Goal: Information Seeking & Learning: Learn about a topic

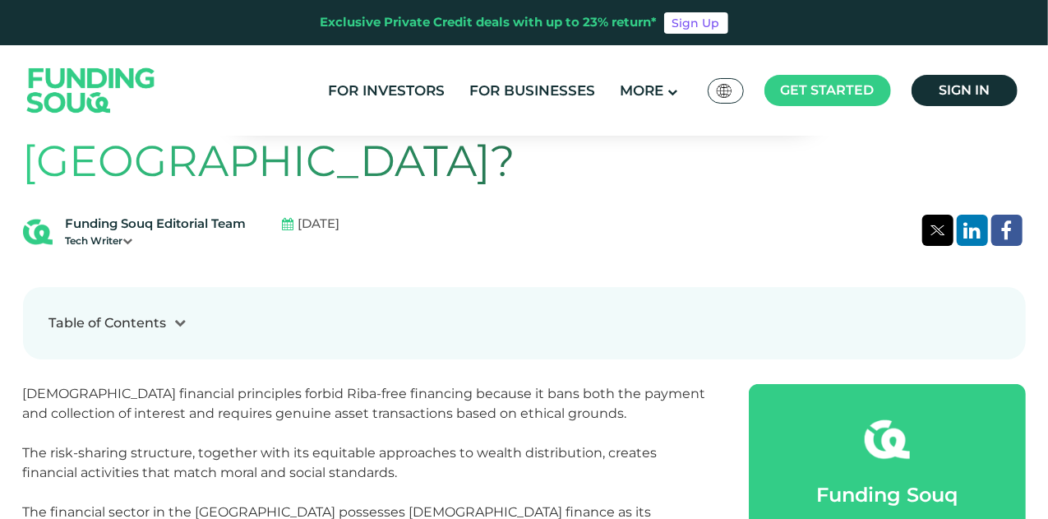
scroll to position [493, 0]
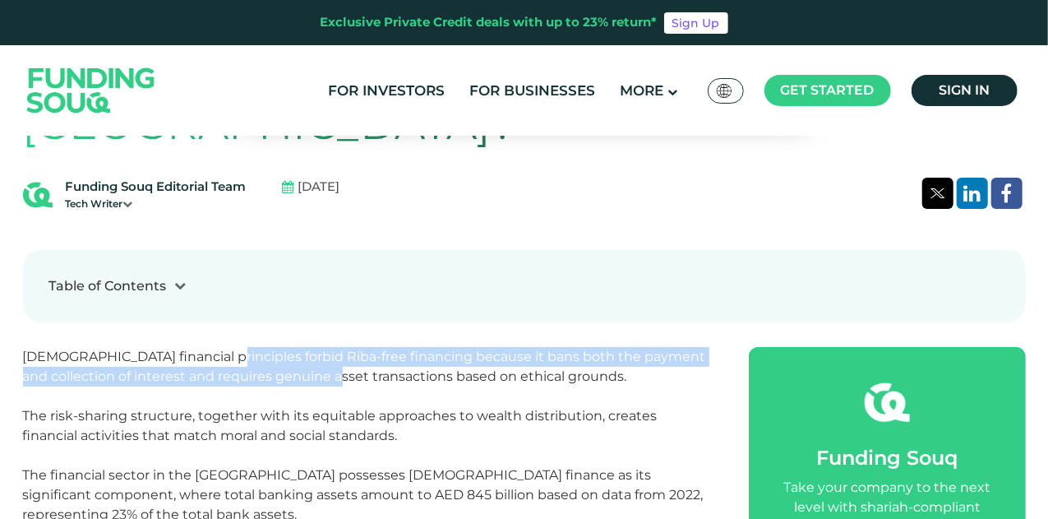
drag, startPoint x: 202, startPoint y: 363, endPoint x: 296, endPoint y: 372, distance: 94.2
click at [296, 372] on span "[DEMOGRAPHIC_DATA] financial principles forbid Riba-free financing because it b…" at bounding box center [364, 366] width 683 height 35
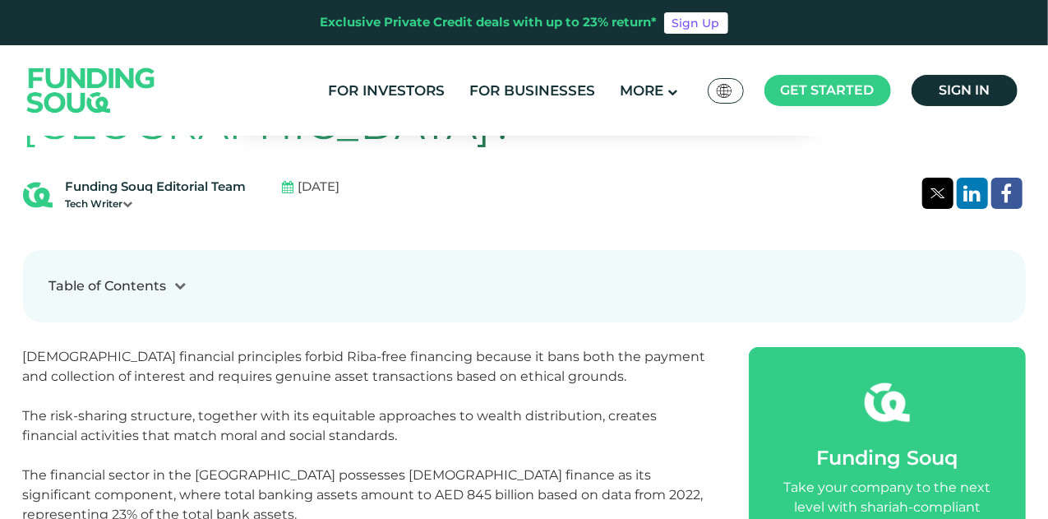
click at [374, 392] on p at bounding box center [368, 396] width 690 height 20
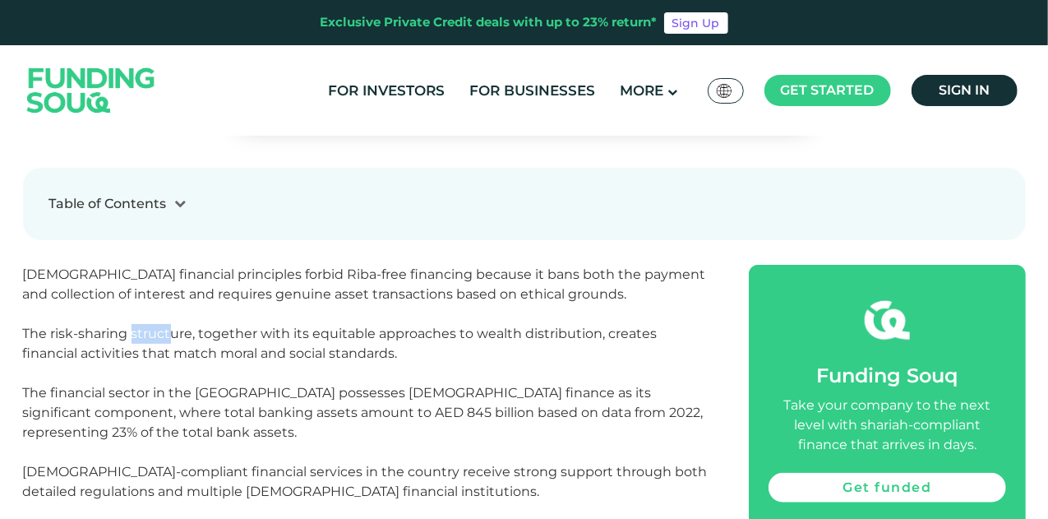
click at [168, 341] on p "The risk-sharing structure, together with its equitable approaches to wealth di…" at bounding box center [368, 353] width 690 height 59
click at [257, 363] on p "The risk-sharing structure, together with its equitable approaches to wealth di…" at bounding box center [368, 353] width 690 height 59
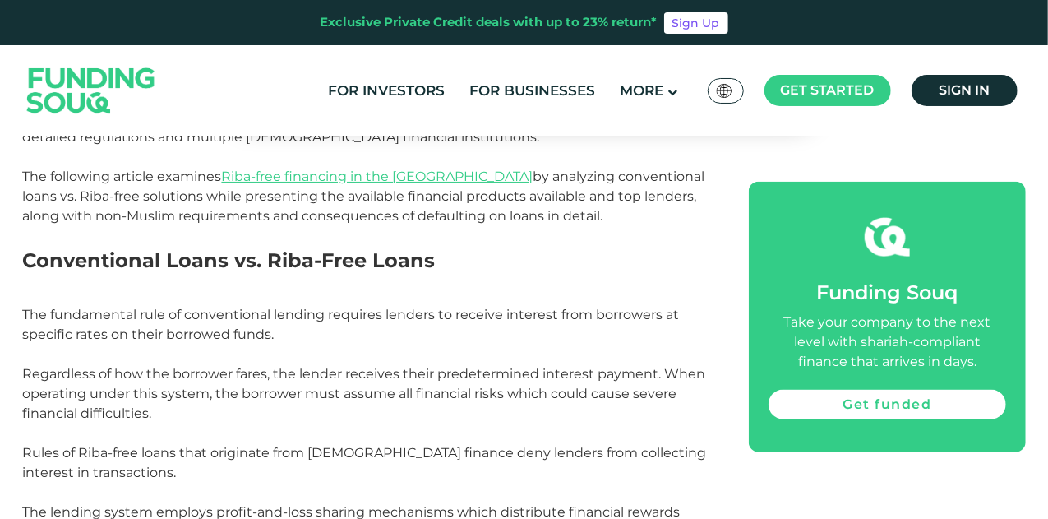
scroll to position [987, 0]
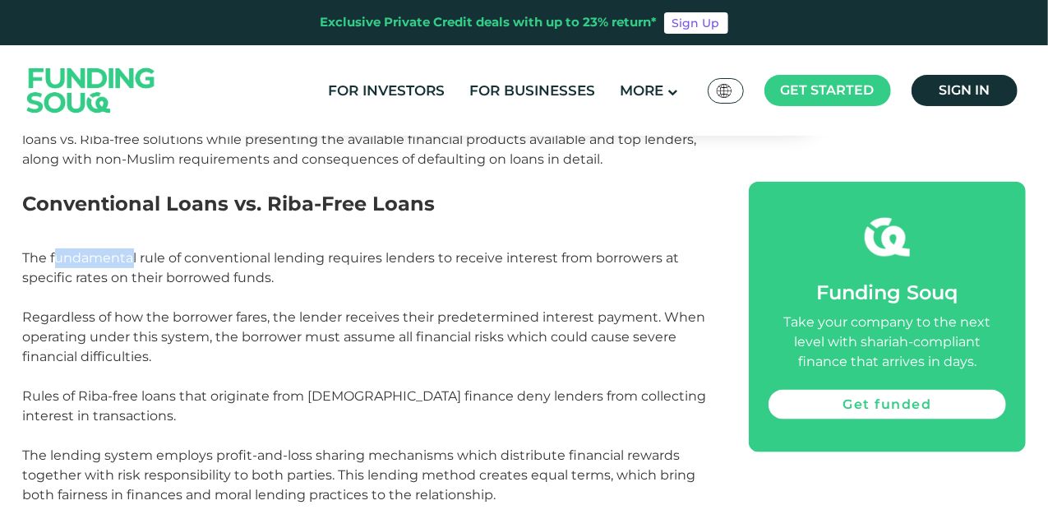
drag, startPoint x: 90, startPoint y: 257, endPoint x: 129, endPoint y: 257, distance: 38.6
click at [129, 257] on span "The fundamental rule of conventional lending requires lenders to receive intere…" at bounding box center [364, 307] width 683 height 114
click at [113, 314] on span "The fundamental rule of conventional lending requires lenders to receive intere…" at bounding box center [364, 307] width 683 height 114
drag, startPoint x: 230, startPoint y: 323, endPoint x: 288, endPoint y: 328, distance: 57.8
click at [283, 326] on p "The fundamental rule of conventional lending requires lenders to receive intere…" at bounding box center [368, 317] width 690 height 138
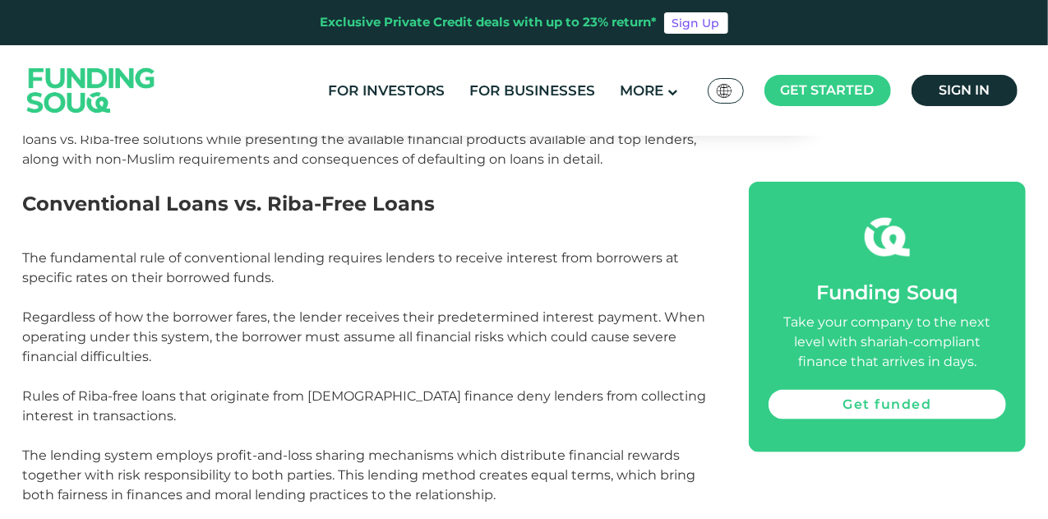
click at [331, 344] on p "The fundamental rule of conventional lending requires lenders to receive intere…" at bounding box center [368, 317] width 690 height 138
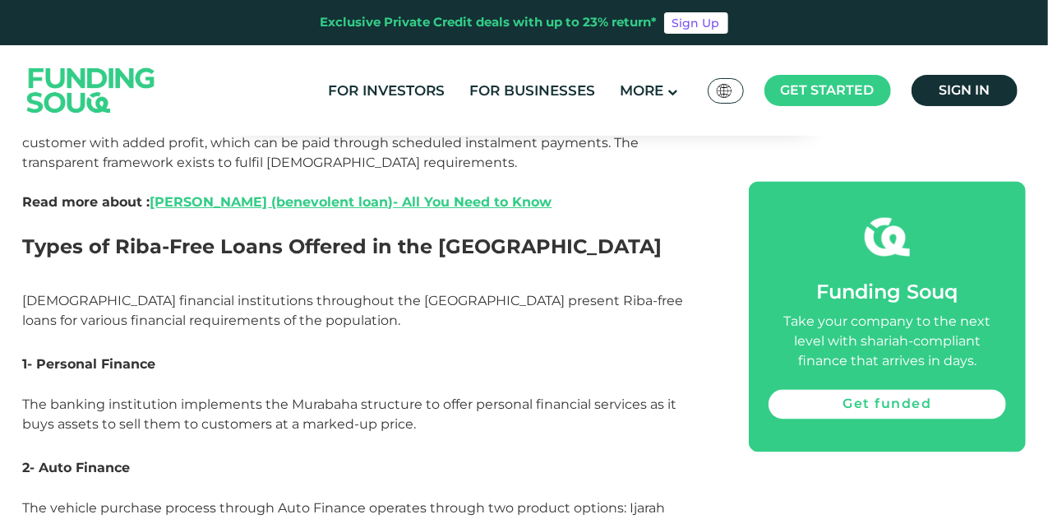
scroll to position [1480, 0]
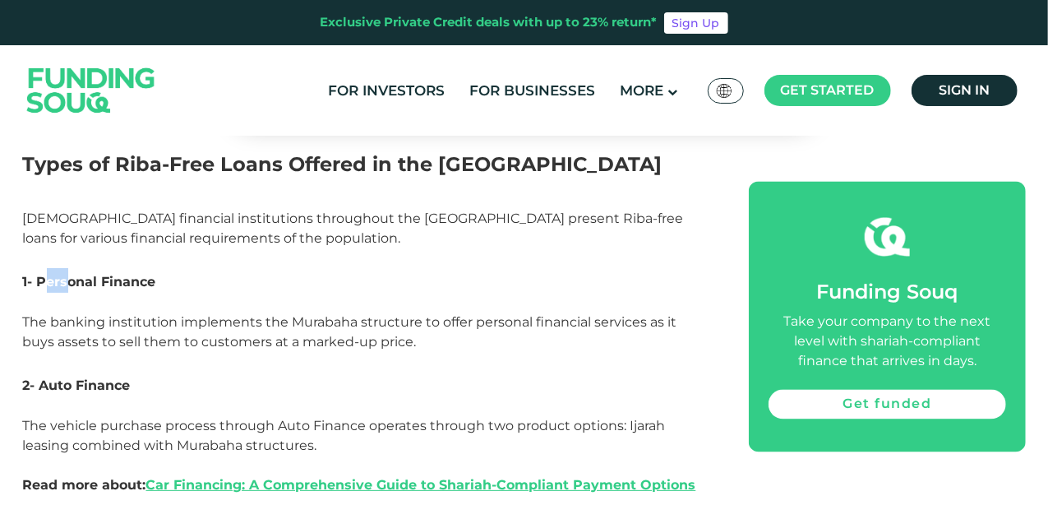
drag, startPoint x: 48, startPoint y: 286, endPoint x: 67, endPoint y: 286, distance: 19.7
click at [67, 286] on span "1- Personal Finance" at bounding box center [89, 282] width 133 height 16
click at [72, 329] on span "The banking institution implements the Murabaha structure to offer personal fin…" at bounding box center [350, 331] width 654 height 35
click at [80, 342] on span "The banking institution implements the Murabaha structure to offer personal fin…" at bounding box center [350, 331] width 654 height 35
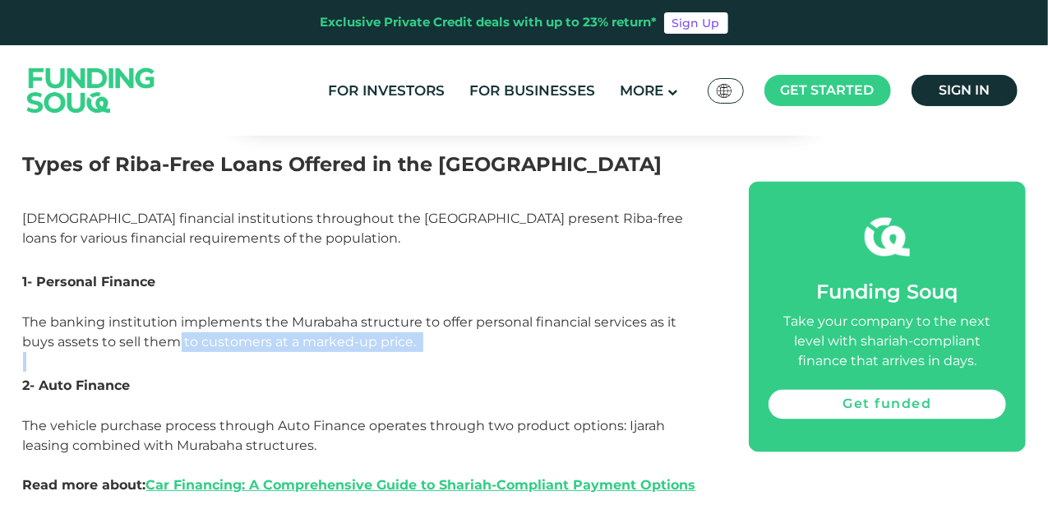
drag, startPoint x: 137, startPoint y: 344, endPoint x: 209, endPoint y: 356, distance: 72.6
click at [211, 406] on p at bounding box center [368, 406] width 690 height 20
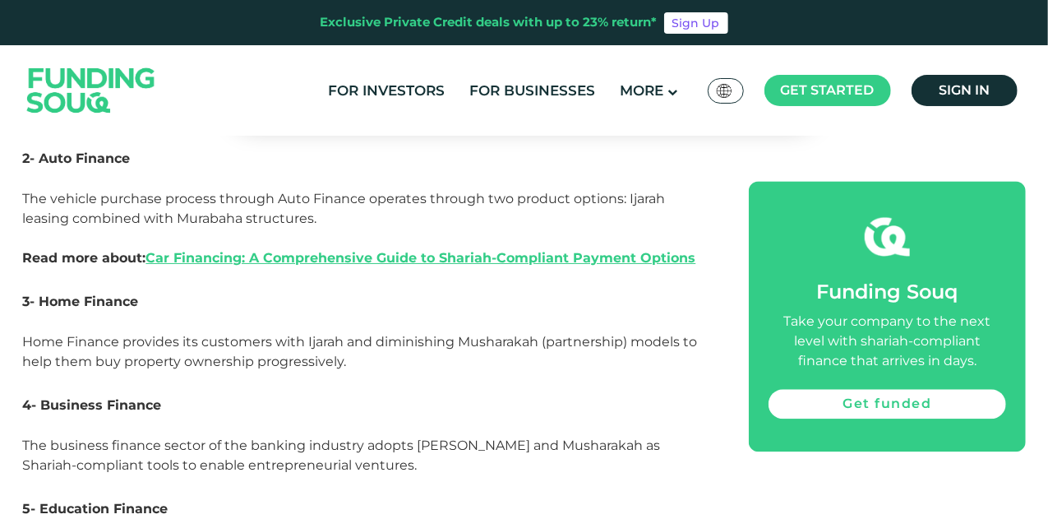
scroll to position [1727, 0]
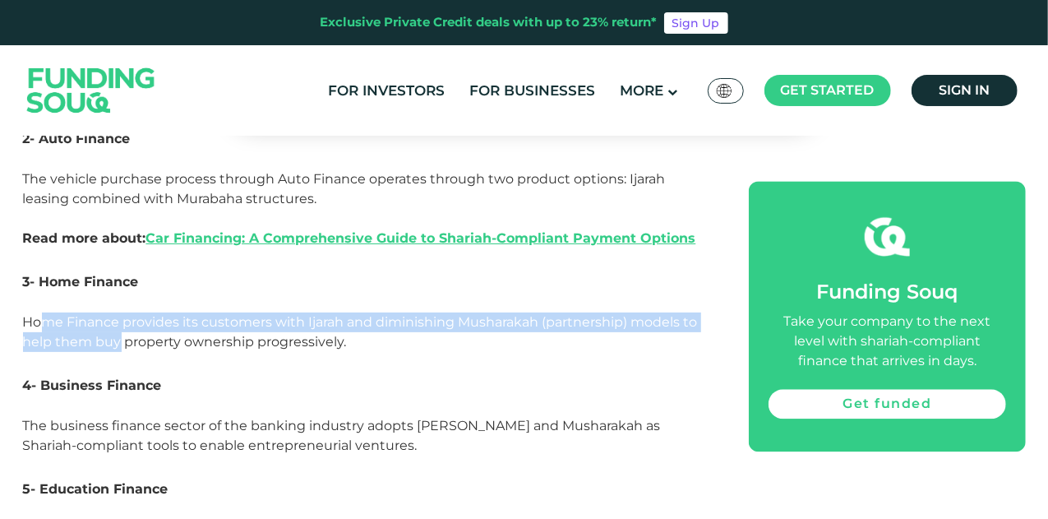
drag, startPoint x: 47, startPoint y: 326, endPoint x: 118, endPoint y: 333, distance: 71.9
click at [118, 333] on span "Home Finance provides its customers with Ijarah and diminishing Musharakah (par…" at bounding box center [360, 331] width 675 height 35
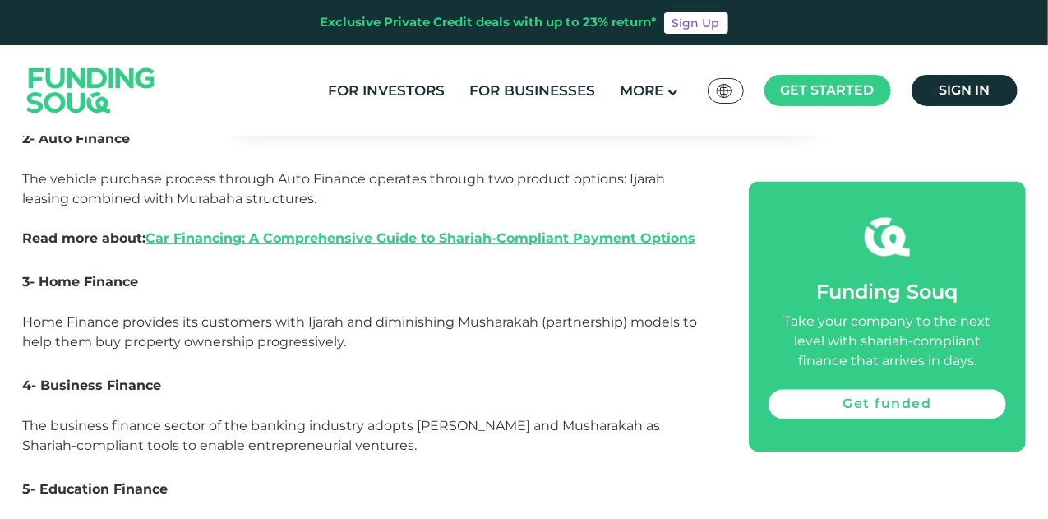
click at [215, 350] on p "Home Finance provides its customers with Ijarah and diminishing Musharakah (par…" at bounding box center [368, 341] width 690 height 59
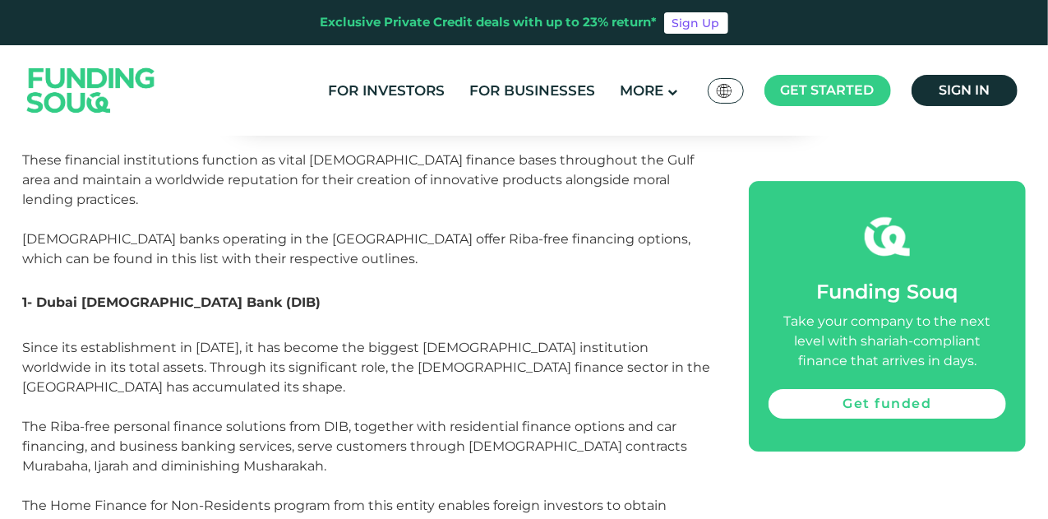
scroll to position [2631, 0]
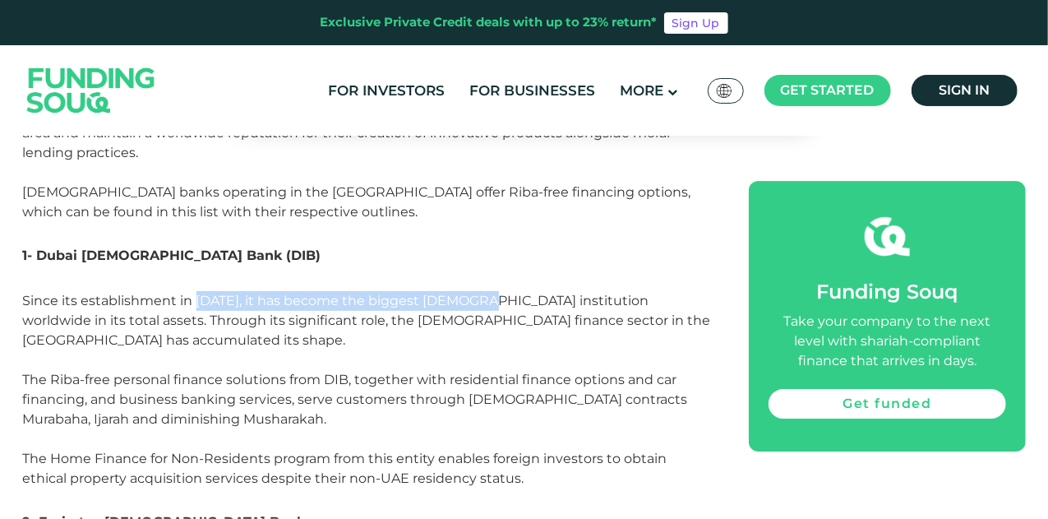
drag, startPoint x: 196, startPoint y: 281, endPoint x: 469, endPoint y: 287, distance: 273.8
click at [469, 293] on span "Since its establishment in [DATE], it has become the biggest [DEMOGRAPHIC_DATA]…" at bounding box center [367, 389] width 688 height 193
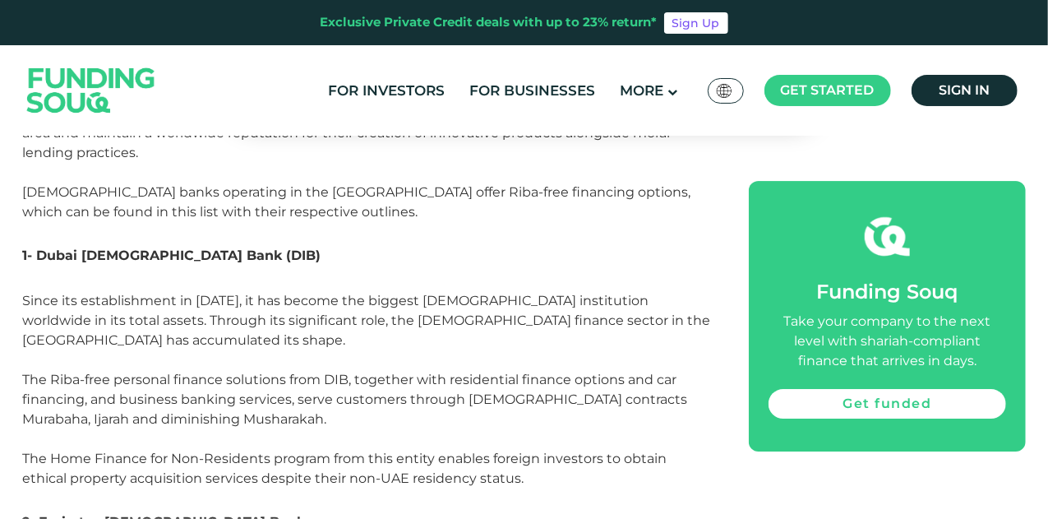
drag, startPoint x: 500, startPoint y: 289, endPoint x: 520, endPoint y: 289, distance: 19.7
click at [505, 291] on p "Since its establishment in [DATE], it has become the biggest [DEMOGRAPHIC_DATA]…" at bounding box center [368, 399] width 690 height 217
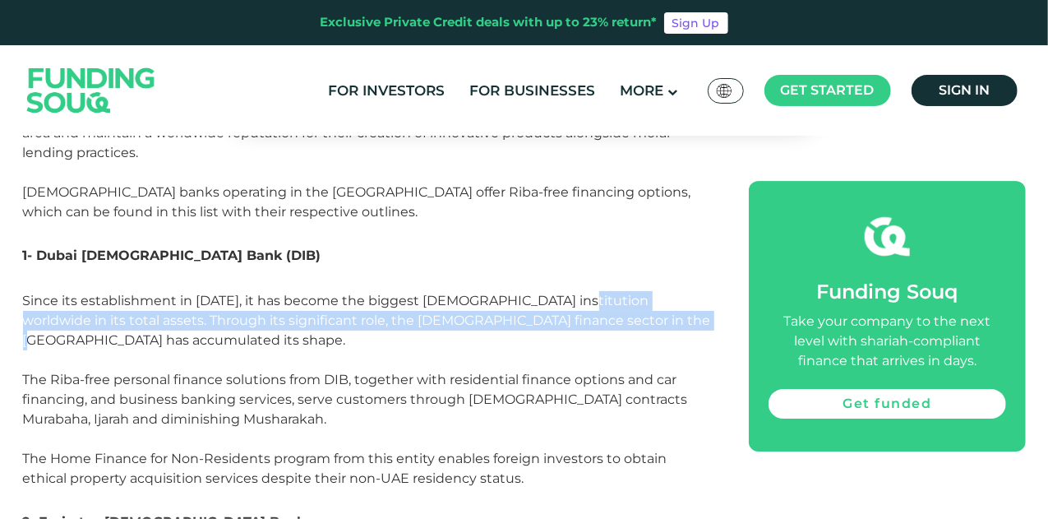
drag, startPoint x: 553, startPoint y: 289, endPoint x: 590, endPoint y: 295, distance: 37.6
click at [590, 295] on p "Since its establishment in [DATE], it has become the biggest [DEMOGRAPHIC_DATA]…" at bounding box center [368, 399] width 690 height 217
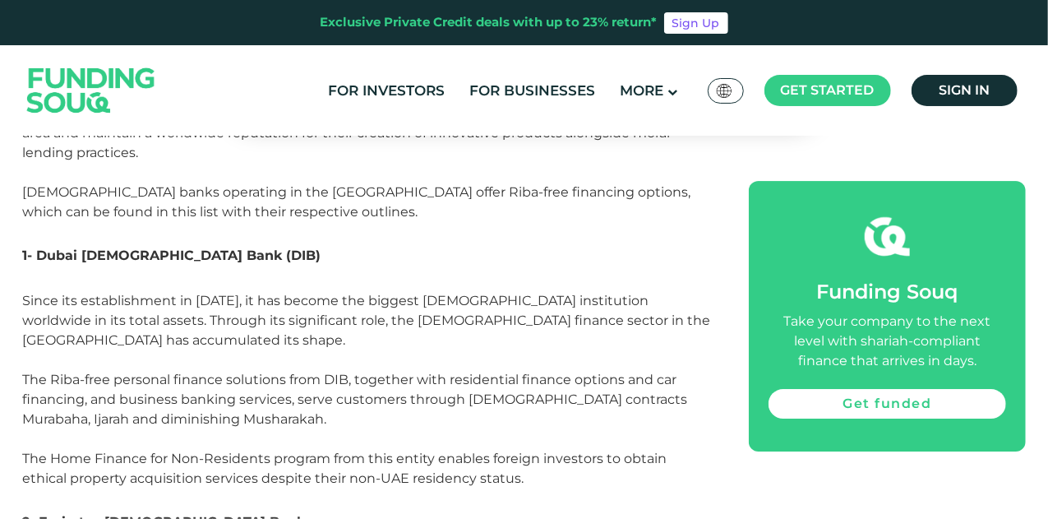
click at [601, 317] on p "Since its establishment in [DATE], it has become the biggest [DEMOGRAPHIC_DATA]…" at bounding box center [368, 399] width 690 height 217
drag, startPoint x: 55, startPoint y: 348, endPoint x: 207, endPoint y: 349, distance: 152.1
click at [207, 349] on p "Since its establishment in [DATE], it has become the biggest [DEMOGRAPHIC_DATA]…" at bounding box center [368, 399] width 690 height 217
click at [330, 365] on span "Since its establishment in [DATE], it has become the biggest [DEMOGRAPHIC_DATA]…" at bounding box center [367, 389] width 688 height 193
drag, startPoint x: 220, startPoint y: 331, endPoint x: 339, endPoint y: 338, distance: 118.6
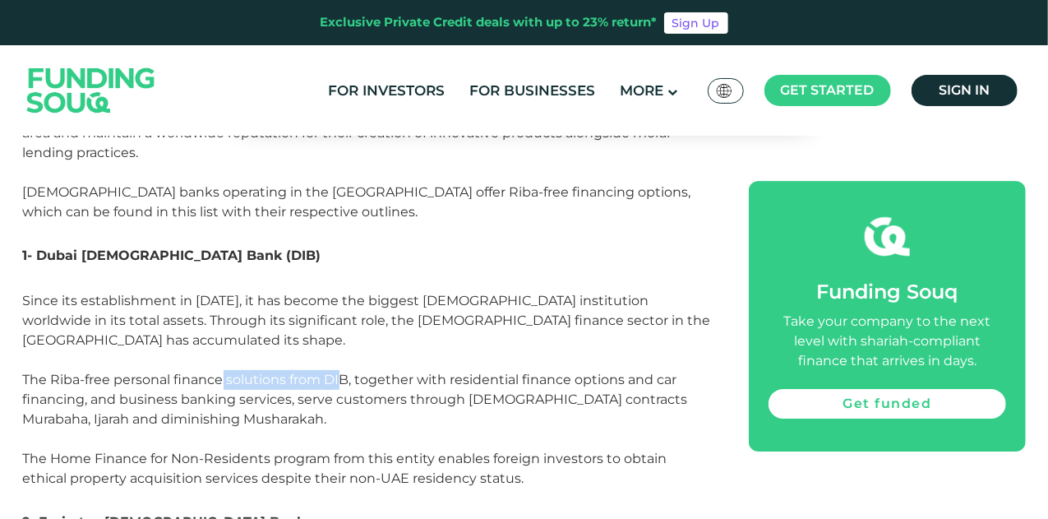
click at [339, 338] on p "Since its establishment in [DATE], it has become the biggest [DEMOGRAPHIC_DATA]…" at bounding box center [368, 399] width 690 height 217
click at [383, 336] on span "Since its establishment in [DATE], it has become the biggest [DEMOGRAPHIC_DATA]…" at bounding box center [367, 389] width 688 height 193
drag, startPoint x: 521, startPoint y: 342, endPoint x: 546, endPoint y: 340, distance: 24.7
click at [546, 340] on span "Since its establishment in [DATE], it has become the biggest [DEMOGRAPHIC_DATA]…" at bounding box center [367, 389] width 688 height 193
click at [579, 345] on span "Since its establishment in [DATE], it has become the biggest [DEMOGRAPHIC_DATA]…" at bounding box center [367, 389] width 688 height 193
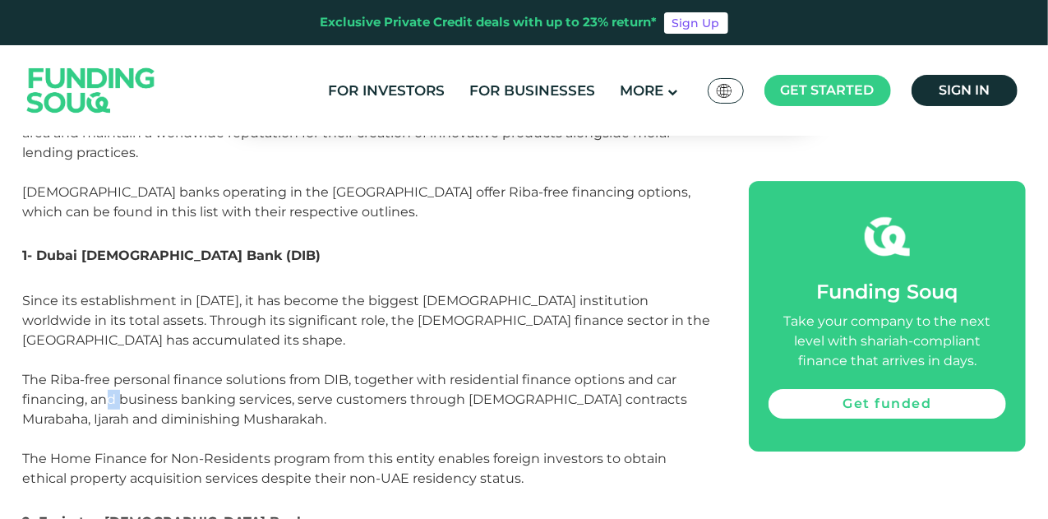
click at [119, 368] on span "Since its establishment in [DATE], it has become the biggest [DEMOGRAPHIC_DATA]…" at bounding box center [367, 389] width 688 height 193
click at [184, 366] on span "Since its establishment in [DATE], it has become the biggest [DEMOGRAPHIC_DATA]…" at bounding box center [367, 389] width 688 height 193
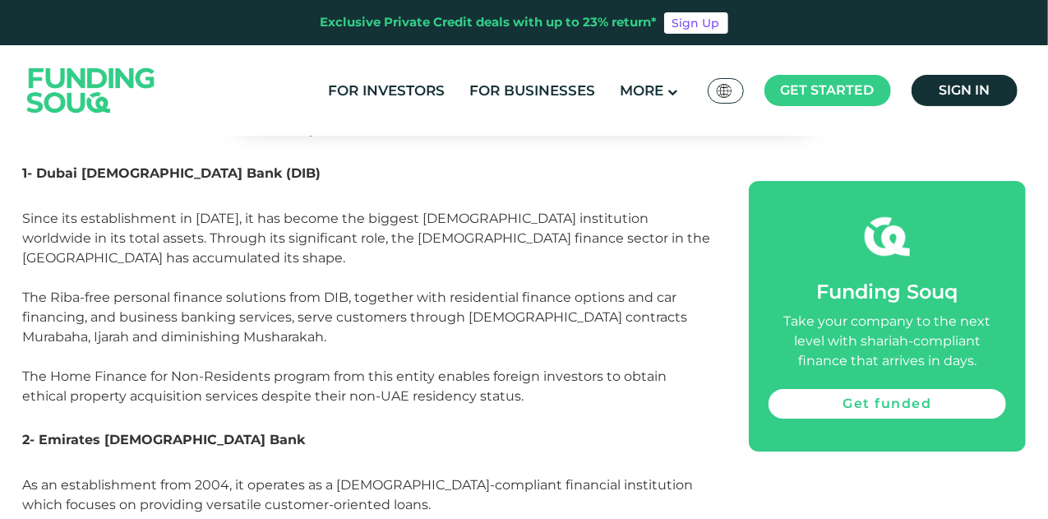
scroll to position [2220, 0]
